Goal: Navigation & Orientation: Find specific page/section

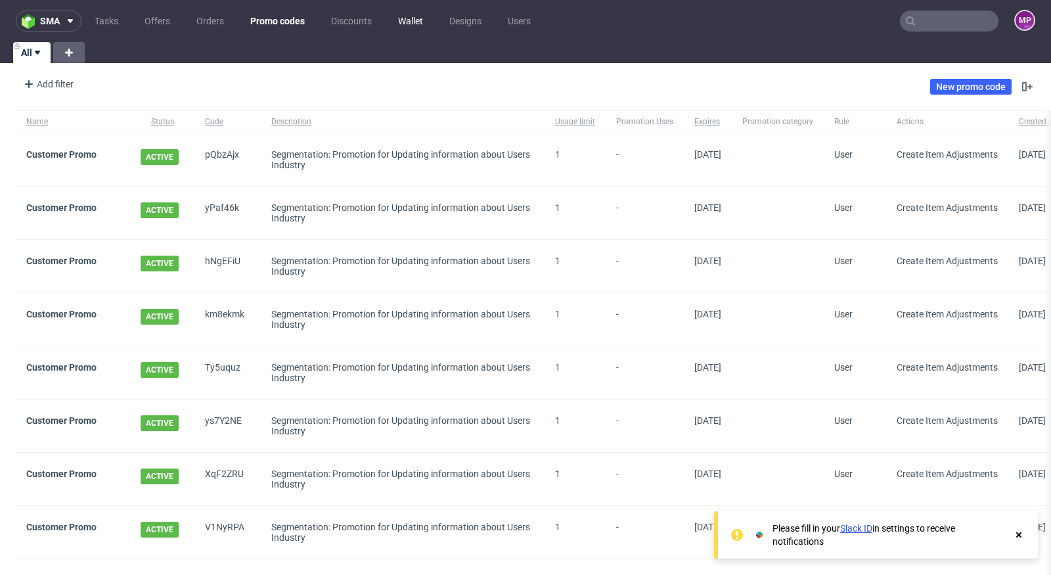
click at [411, 24] on link "Wallet" at bounding box center [410, 21] width 41 height 21
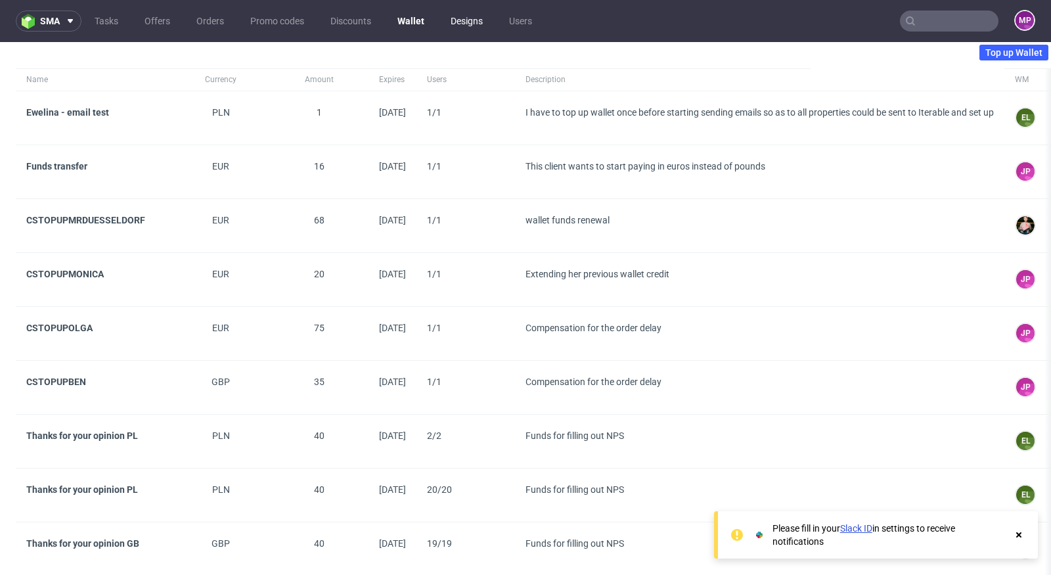
click at [452, 25] on link "Designs" at bounding box center [467, 21] width 48 height 21
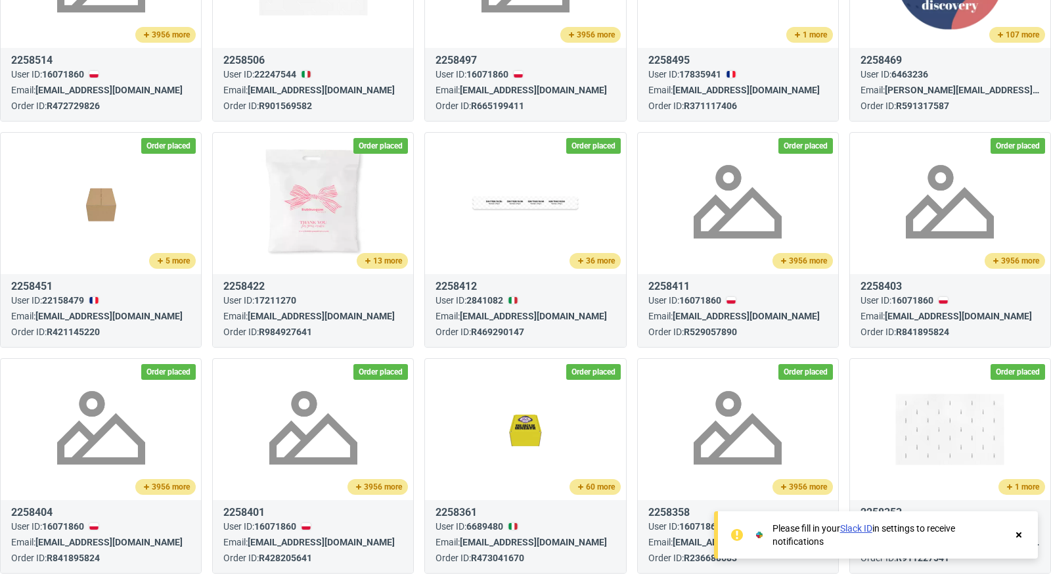
scroll to position [917, 0]
